Goal: Task Accomplishment & Management: Manage account settings

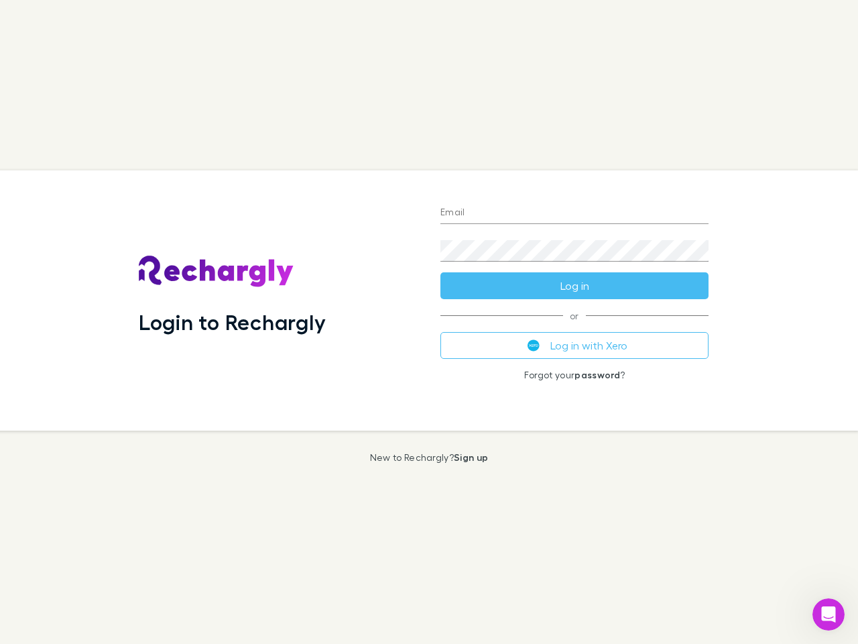
click at [429, 322] on div "Login to Rechargly" at bounding box center [279, 300] width 302 height 260
click at [575, 213] on input "Email" at bounding box center [574, 212] width 268 height 21
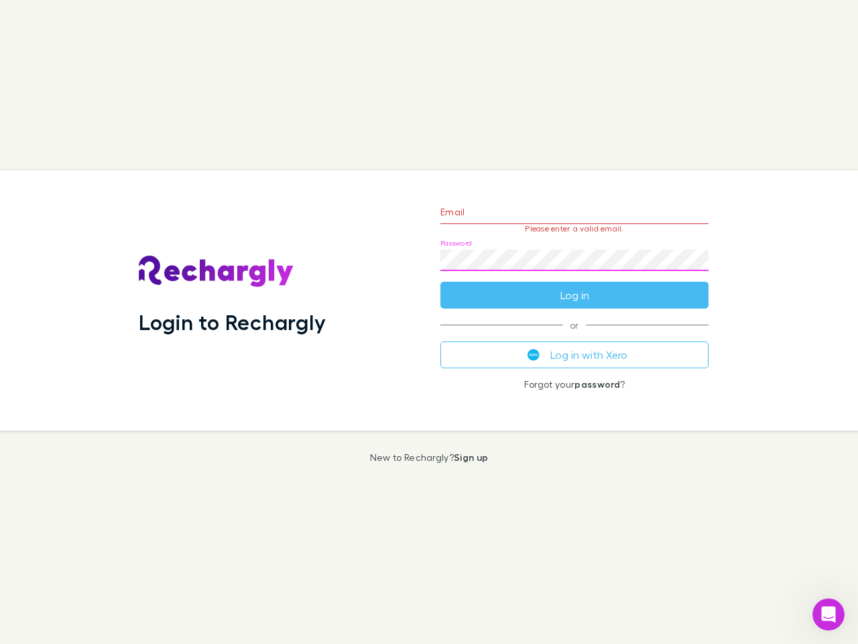
click at [575, 286] on form "Email Please enter a valid email. Password Log in" at bounding box center [574, 250] width 268 height 117
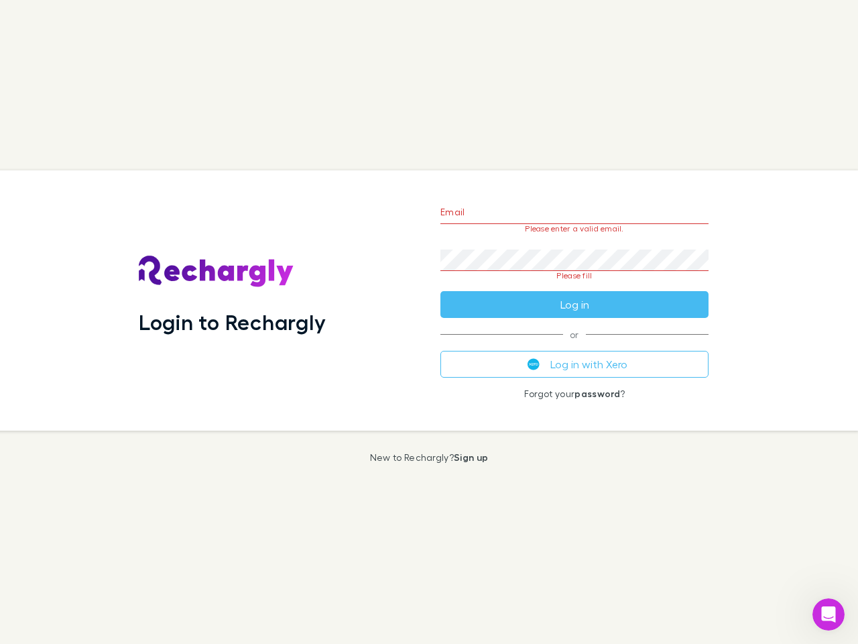
click at [575, 345] on div "Email Please enter a valid email. Password Please fill Log in or Log in with Xe…" at bounding box center [575, 300] width 290 height 260
click at [829, 614] on icon "Open Intercom Messenger" at bounding box center [829, 614] width 22 height 22
